Goal: Task Accomplishment & Management: Use online tool/utility

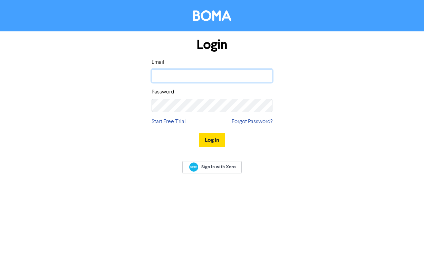
click at [199, 78] on input "email" at bounding box center [212, 75] width 121 height 13
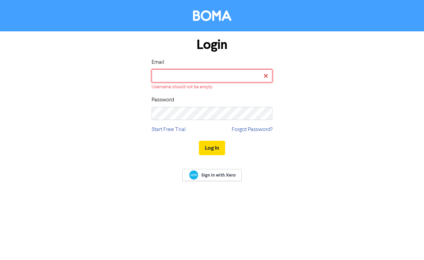
click at [216, 74] on input "email" at bounding box center [212, 75] width 121 height 13
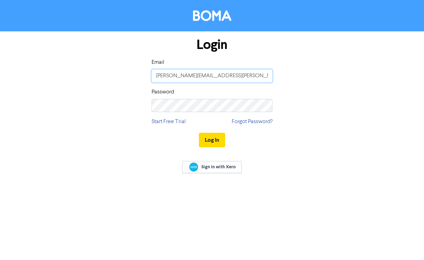
type input "[PERSON_NAME][EMAIL_ADDRESS][PERSON_NAME][DOMAIN_NAME]"
click at [217, 138] on button "Log In" at bounding box center [212, 140] width 26 height 15
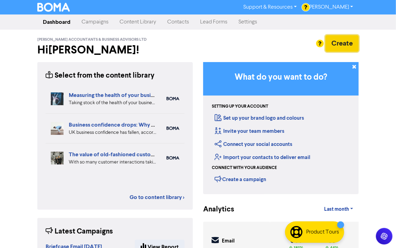
click at [339, 45] on button "Create" at bounding box center [341, 43] width 33 height 17
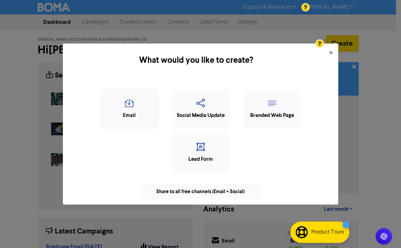
click at [126, 104] on icon "button" at bounding box center [129, 105] width 50 height 13
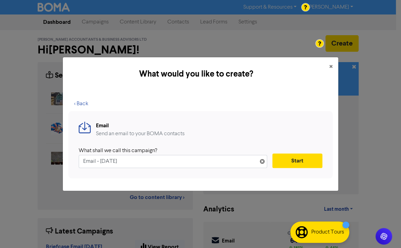
click at [83, 161] on input "Email - [DATE]" at bounding box center [173, 161] width 189 height 13
type input "Briefcase Reminder Email - [DATE]"
click at [298, 160] on button "Start" at bounding box center [298, 161] width 50 height 15
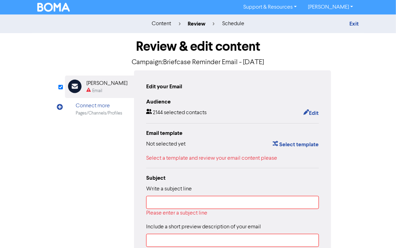
scroll to position [69, 0]
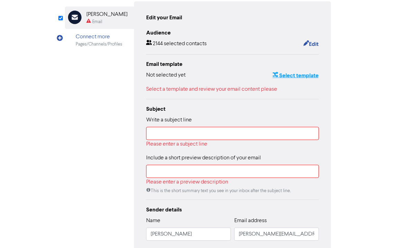
click at [308, 74] on button "Select template" at bounding box center [295, 75] width 47 height 9
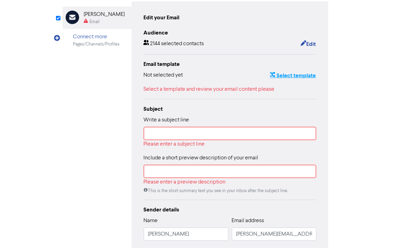
scroll to position [0, 0]
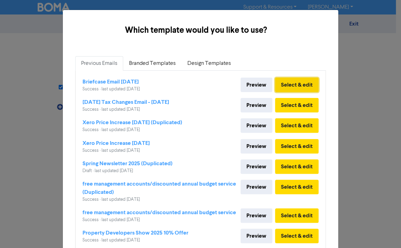
click at [301, 84] on button "Select & edit" at bounding box center [297, 85] width 44 height 15
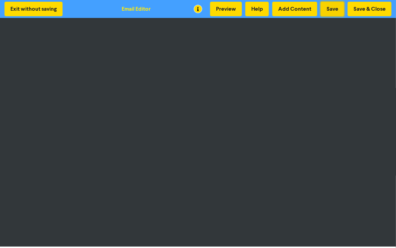
click at [336, 10] on button "Save" at bounding box center [332, 9] width 23 height 15
click at [225, 8] on button "Preview" at bounding box center [226, 9] width 32 height 15
drag, startPoint x: 369, startPoint y: 8, endPoint x: 379, endPoint y: 20, distance: 15.3
click at [370, 8] on button "Save & Close" at bounding box center [370, 9] width 44 height 15
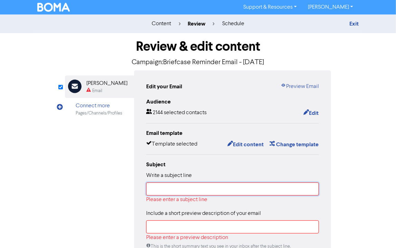
click at [183, 187] on input "text" at bounding box center [232, 189] width 173 height 13
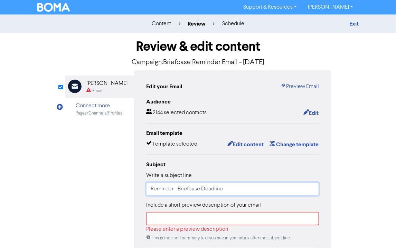
type input "Reminder - Briefcase Deadline"
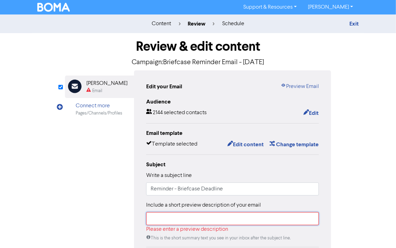
click at [236, 219] on input "text" at bounding box center [232, 218] width 173 height 13
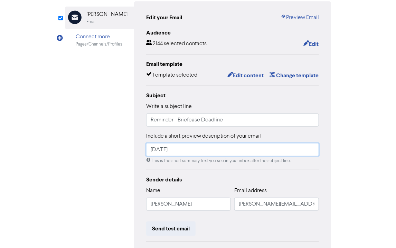
scroll to position [138, 0]
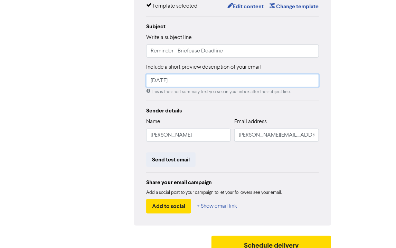
type input "[DATE]"
drag, startPoint x: 187, startPoint y: 137, endPoint x: 95, endPoint y: 133, distance: 92.3
click at [102, 134] on div "Email Created with Sketch. [PERSON_NAME] Email Connect more Pages/Channels/Prof…" at bounding box center [198, 79] width 266 height 294
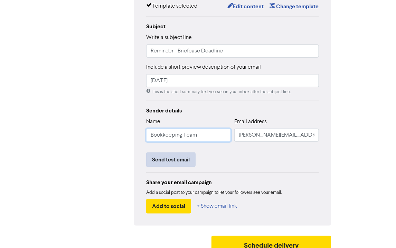
type input "Bookkeeping Team"
click at [177, 159] on button "Send test email" at bounding box center [170, 160] width 49 height 15
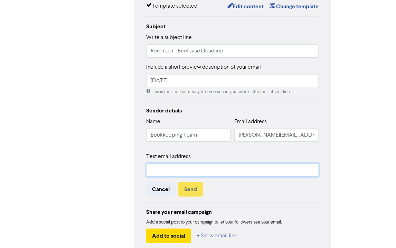
click at [174, 169] on input "text" at bounding box center [232, 170] width 173 height 13
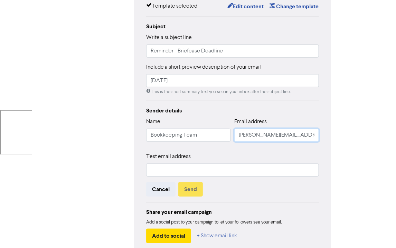
scroll to position [0, 25]
drag, startPoint x: 237, startPoint y: 134, endPoint x: 321, endPoint y: 132, distance: 83.6
click at [321, 132] on div "Edit your Email Preview Email Audience 2144 selected contacts Edit Email templa…" at bounding box center [232, 93] width 197 height 323
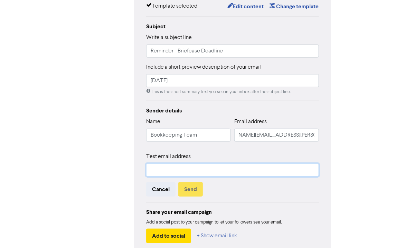
click at [166, 170] on input "text" at bounding box center [232, 170] width 173 height 13
paste input "[PERSON_NAME][EMAIL_ADDRESS][PERSON_NAME][DOMAIN_NAME]"
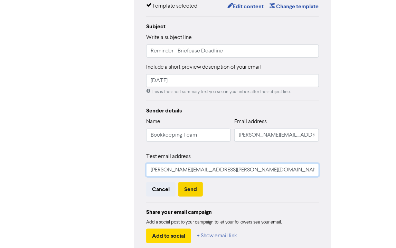
type input "[PERSON_NAME][EMAIL_ADDRESS][PERSON_NAME][DOMAIN_NAME]"
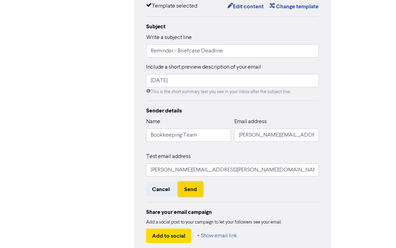
click at [193, 187] on button "Send" at bounding box center [190, 189] width 25 height 15
